Goal: Information Seeking & Learning: Compare options

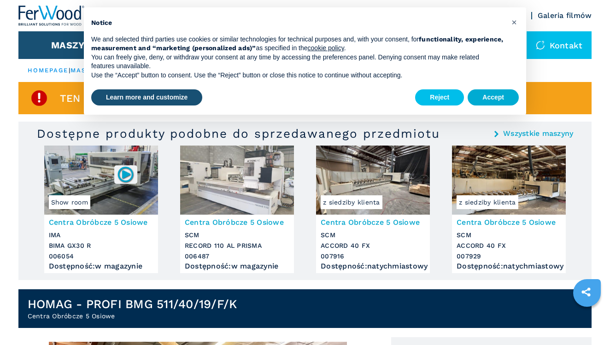
click at [484, 101] on button "Accept" at bounding box center [492, 97] width 51 height 17
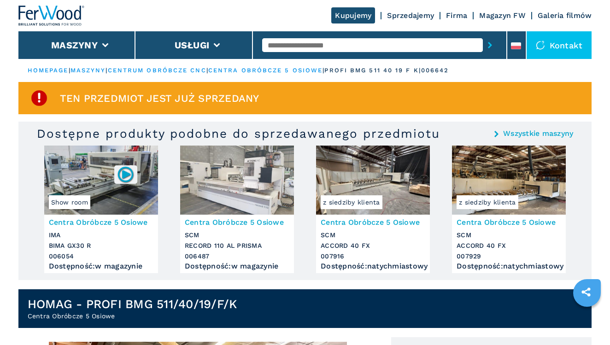
scroll to position [18, 0]
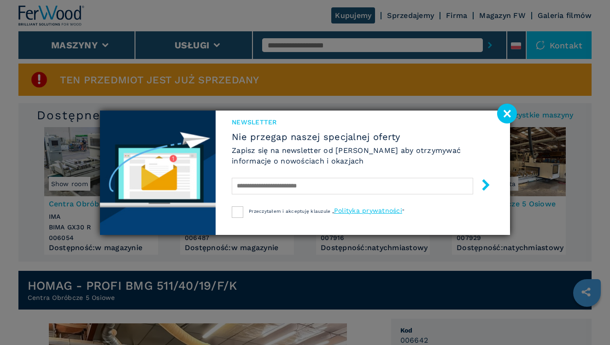
click at [508, 115] on image at bounding box center [507, 114] width 20 height 20
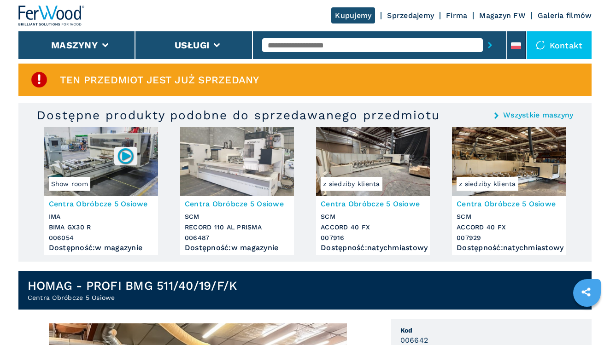
click at [106, 172] on img at bounding box center [101, 161] width 114 height 69
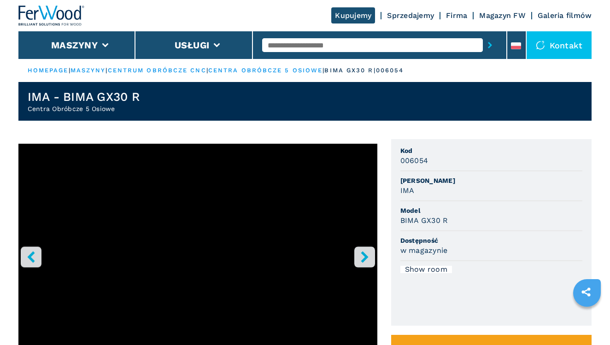
click at [384, 279] on div "**********" at bounding box center [304, 300] width 573 height 323
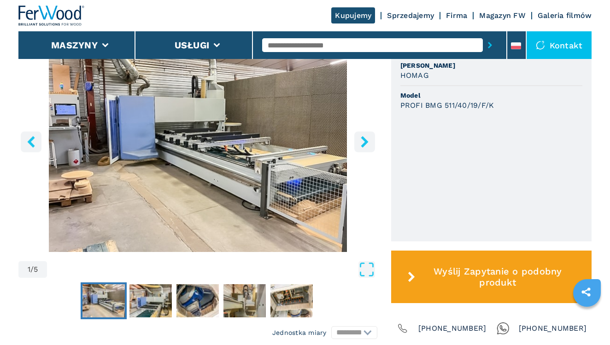
scroll to position [331, 0]
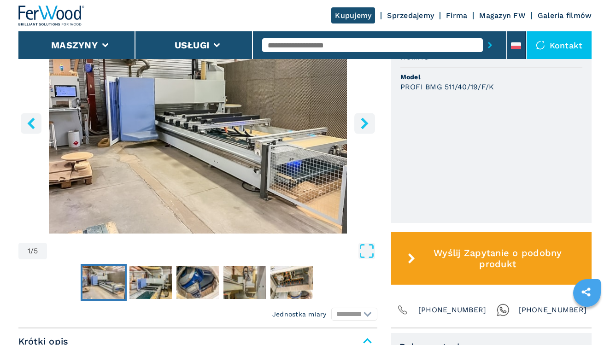
click at [366, 129] on icon "right-button" at bounding box center [365, 123] width 12 height 12
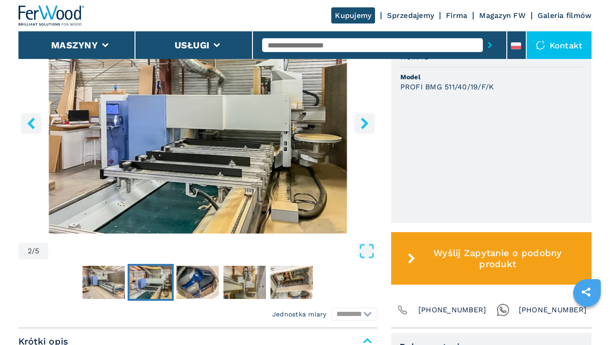
click at [366, 129] on icon "right-button" at bounding box center [365, 123] width 12 height 12
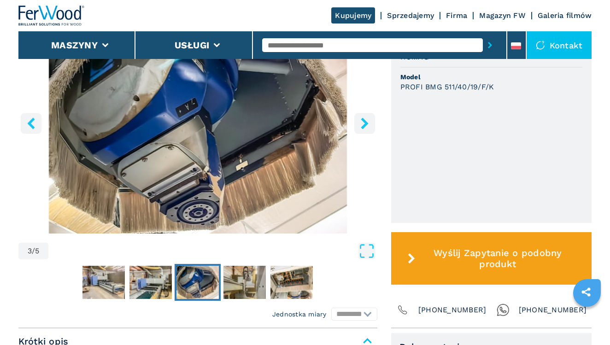
click at [366, 129] on icon "right-button" at bounding box center [365, 123] width 12 height 12
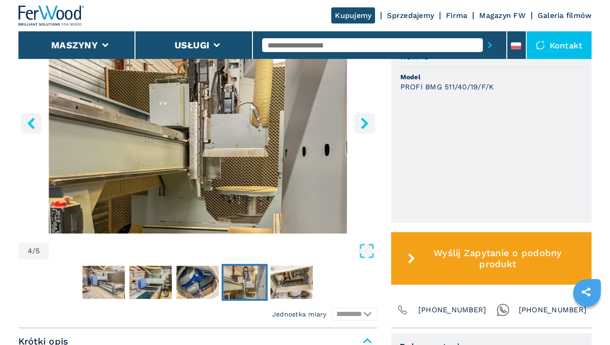
click at [366, 129] on icon "right-button" at bounding box center [365, 123] width 12 height 12
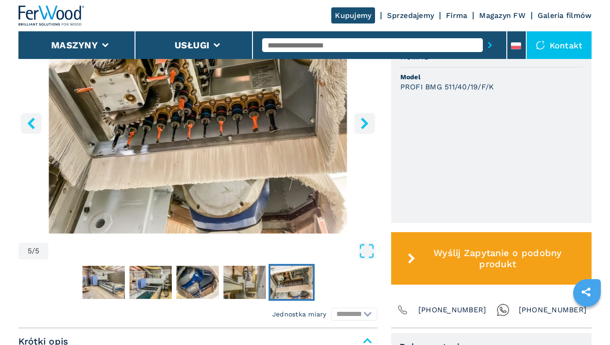
click at [366, 129] on icon "right-button" at bounding box center [365, 123] width 12 height 12
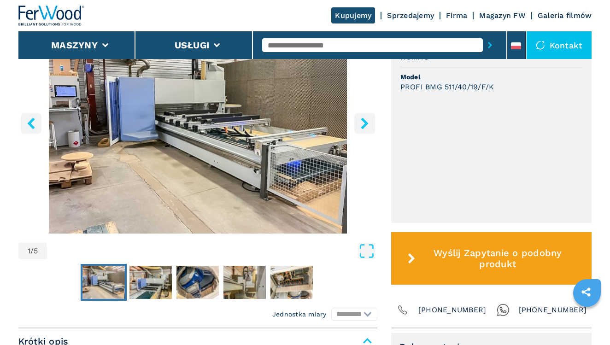
click at [366, 129] on icon "right-button" at bounding box center [365, 123] width 12 height 12
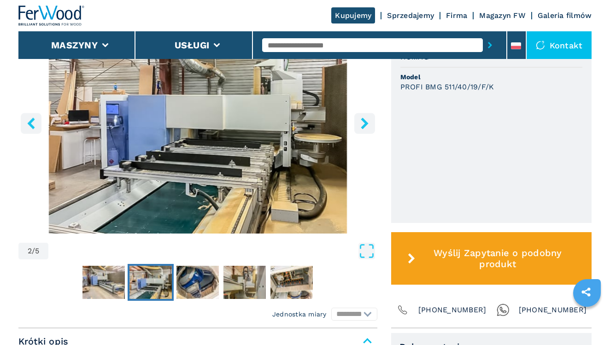
click at [366, 129] on icon "right-button" at bounding box center [365, 123] width 12 height 12
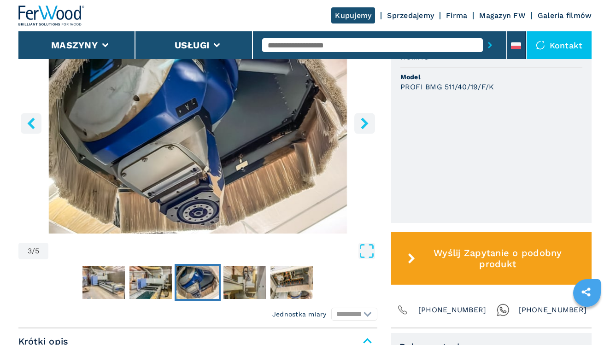
scroll to position [350, 0]
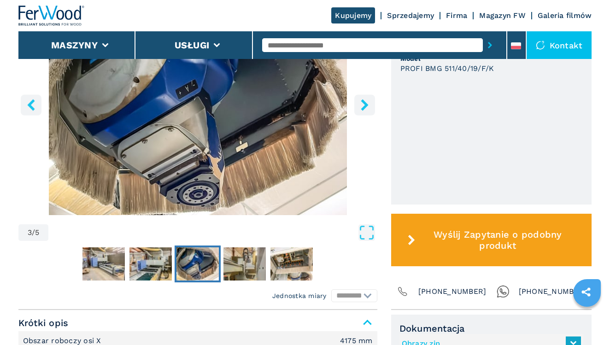
click at [387, 157] on div "**********" at bounding box center [304, 148] width 573 height 323
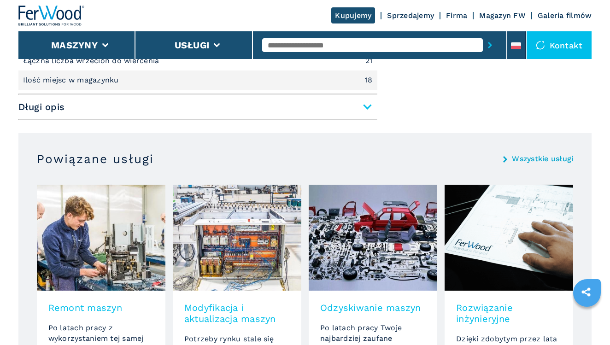
scroll to position [737, 0]
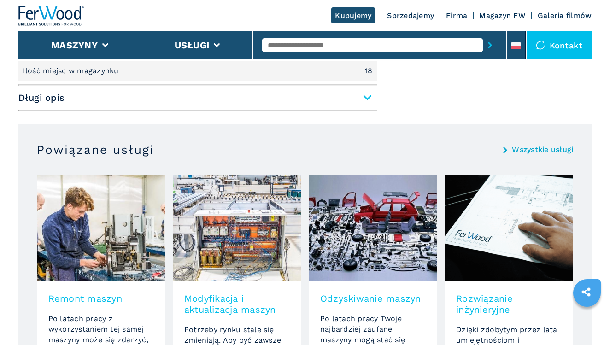
click at [370, 106] on span "Długi opis" at bounding box center [197, 97] width 359 height 17
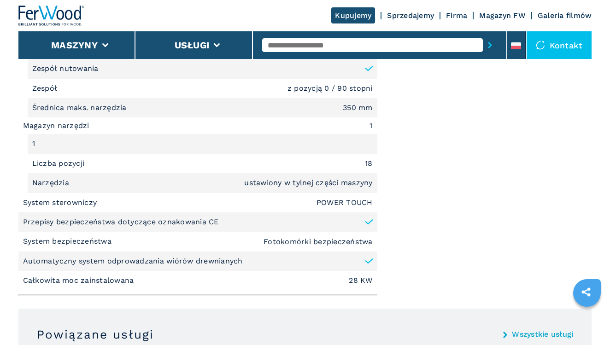
scroll to position [1381, 0]
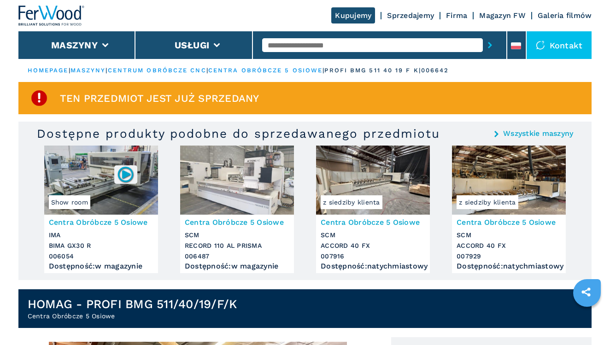
click at [307, 266] on ul "Show room Centra Obróbcze 5 Osiowe IMA BIMA GX30 R 006054 Dostępność : w magazy…" at bounding box center [305, 212] width 529 height 134
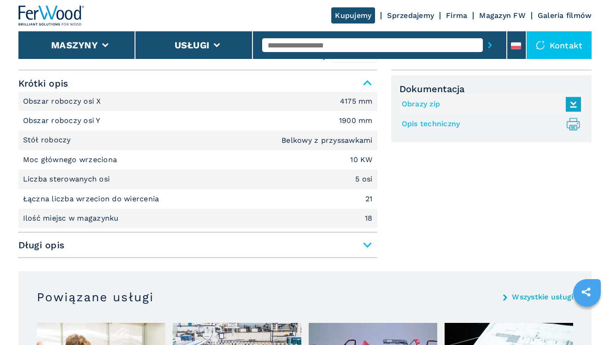
scroll to position [608, 0]
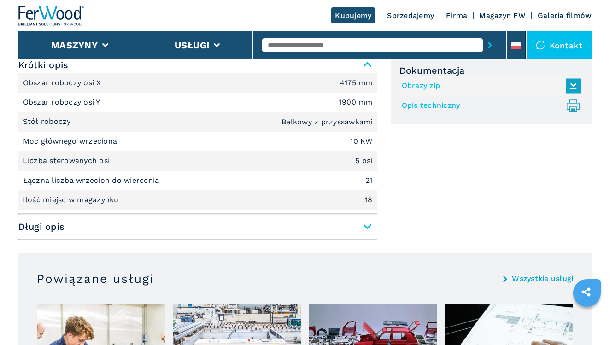
click at [368, 233] on span "Długi opis" at bounding box center [197, 226] width 359 height 17
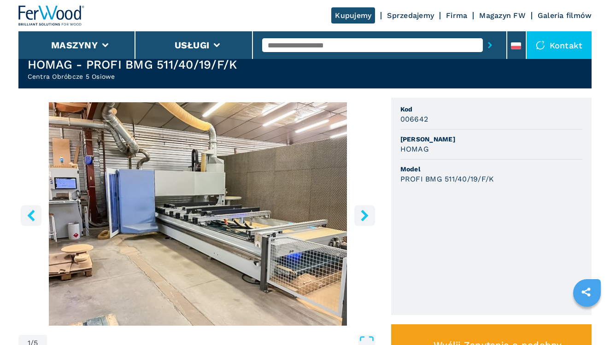
scroll to position [236, 0]
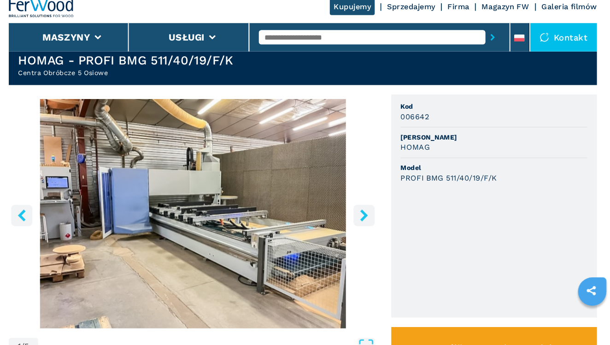
click at [359, 213] on icon "right-button" at bounding box center [365, 219] width 12 height 12
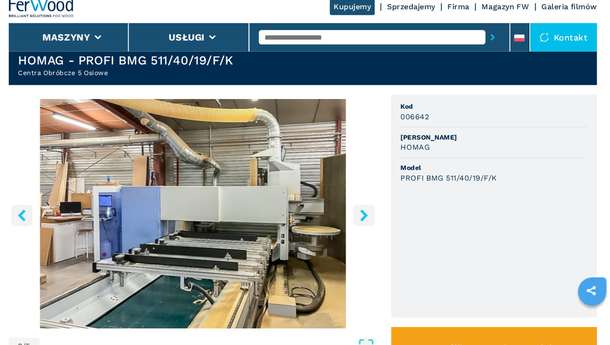
click at [359, 213] on icon "right-button" at bounding box center [365, 219] width 12 height 12
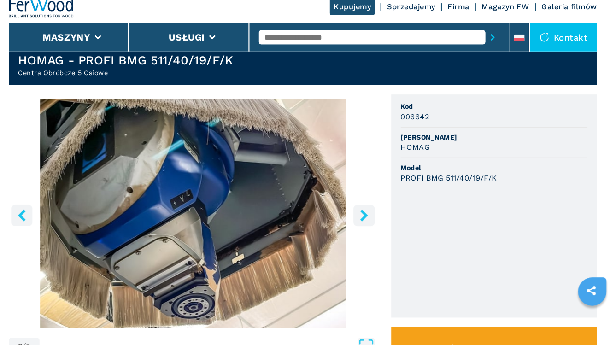
click at [359, 213] on icon "right-button" at bounding box center [365, 219] width 12 height 12
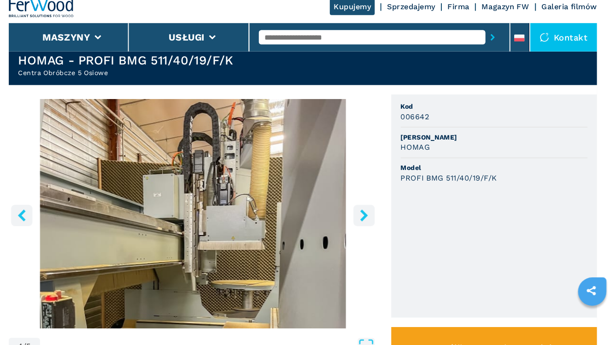
click at [359, 213] on icon "right-button" at bounding box center [365, 219] width 12 height 12
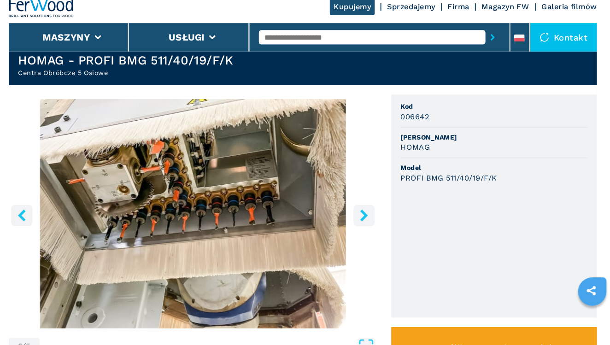
click at [359, 213] on icon "right-button" at bounding box center [365, 219] width 12 height 12
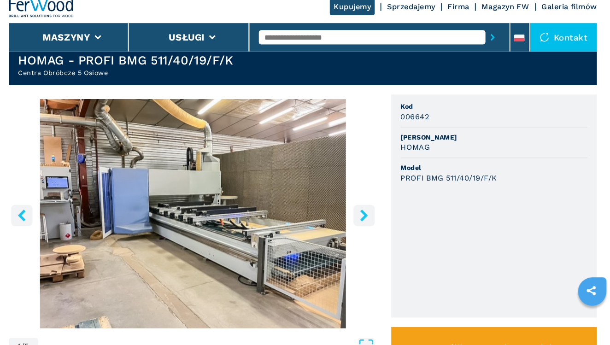
click at [359, 213] on icon "right-button" at bounding box center [365, 219] width 12 height 12
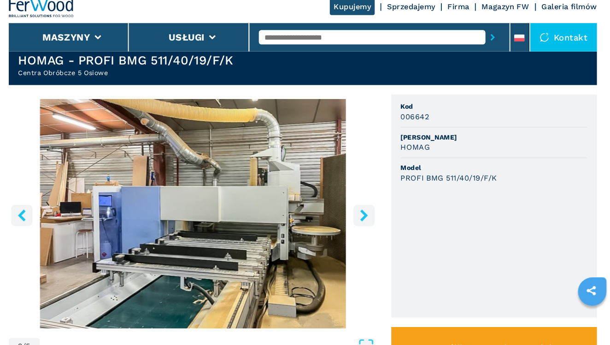
click at [359, 213] on icon "right-button" at bounding box center [365, 219] width 12 height 12
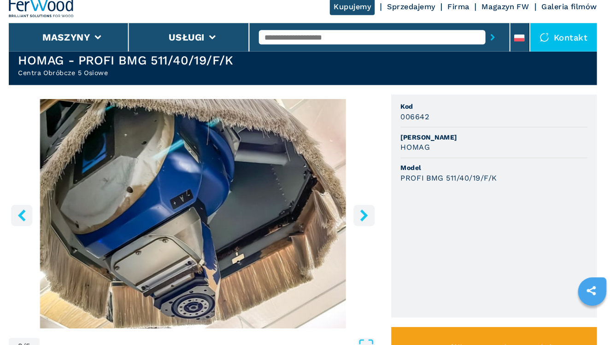
click at [359, 213] on icon "right-button" at bounding box center [365, 219] width 12 height 12
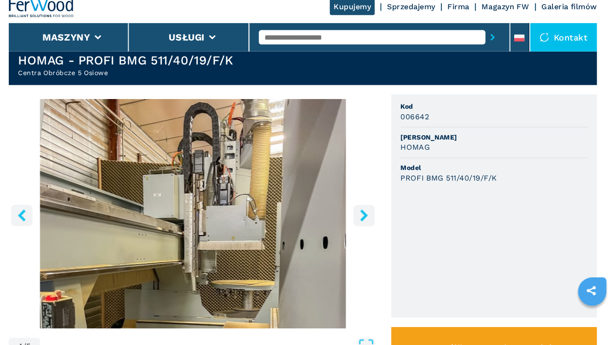
click at [359, 213] on icon "right-button" at bounding box center [365, 219] width 12 height 12
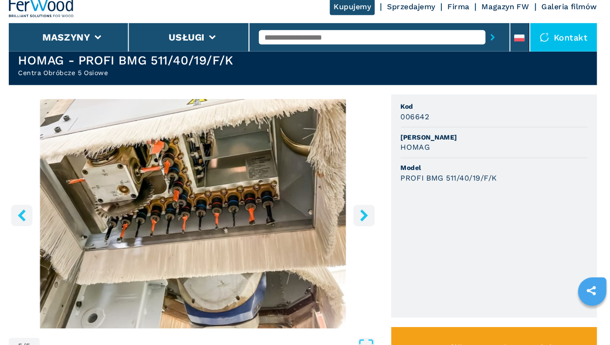
click at [359, 213] on icon "right-button" at bounding box center [365, 219] width 12 height 12
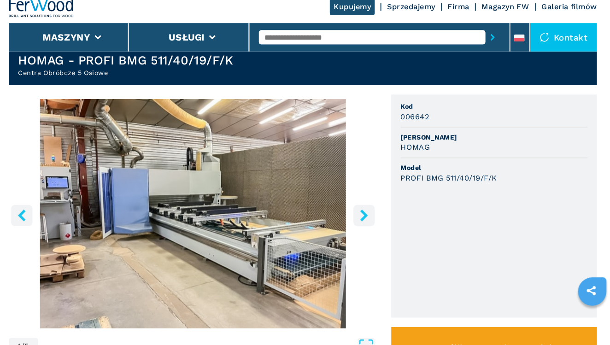
click at [359, 213] on icon "right-button" at bounding box center [365, 219] width 12 height 12
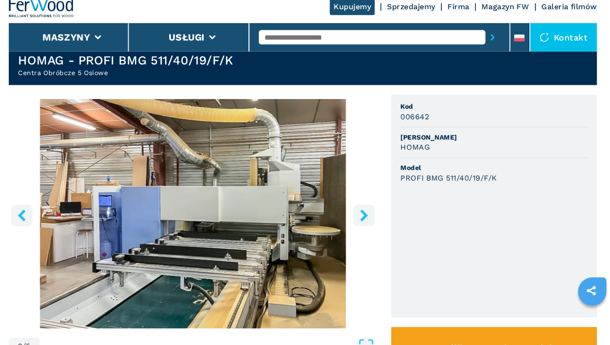
click at [359, 213] on icon "right-button" at bounding box center [365, 219] width 12 height 12
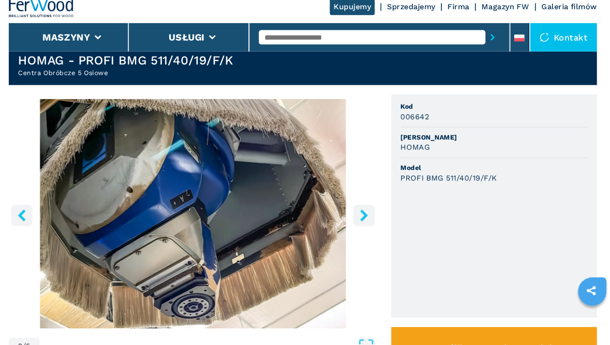
click at [359, 213] on icon "right-button" at bounding box center [365, 219] width 12 height 12
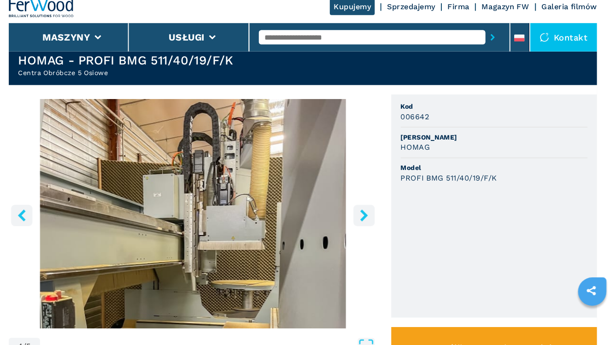
click at [359, 213] on icon "right-button" at bounding box center [365, 219] width 12 height 12
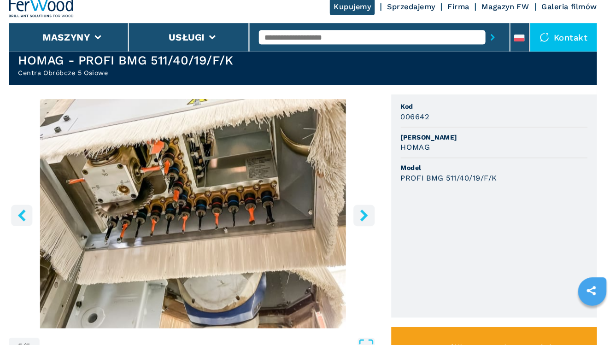
click at [359, 214] on icon "right-button" at bounding box center [365, 219] width 12 height 12
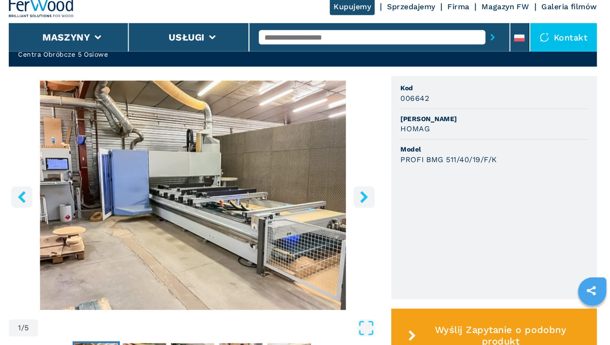
scroll to position [308, 0]
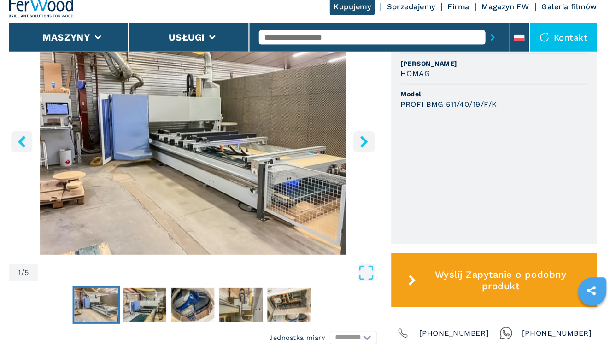
click at [372, 105] on div "**********" at bounding box center [304, 190] width 573 height 323
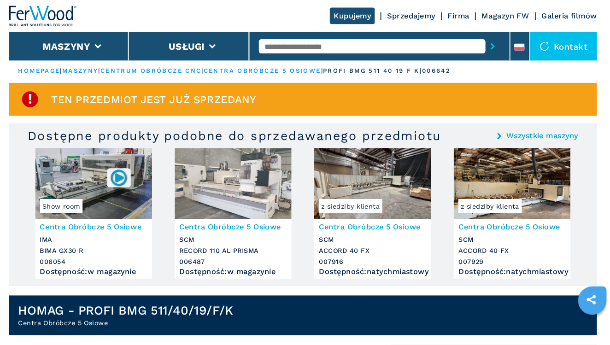
scroll to position [0, 0]
